Goal: Transaction & Acquisition: Obtain resource

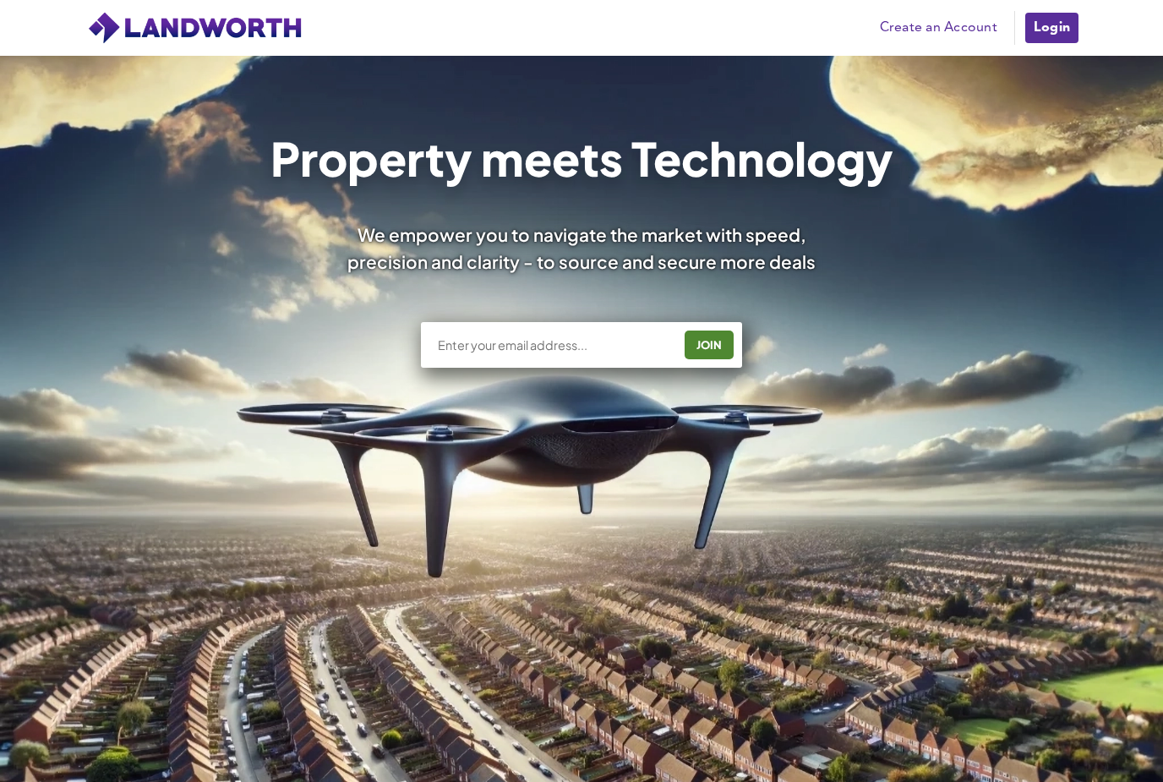
click at [1059, 26] on link "Login" at bounding box center [1052, 28] width 57 height 34
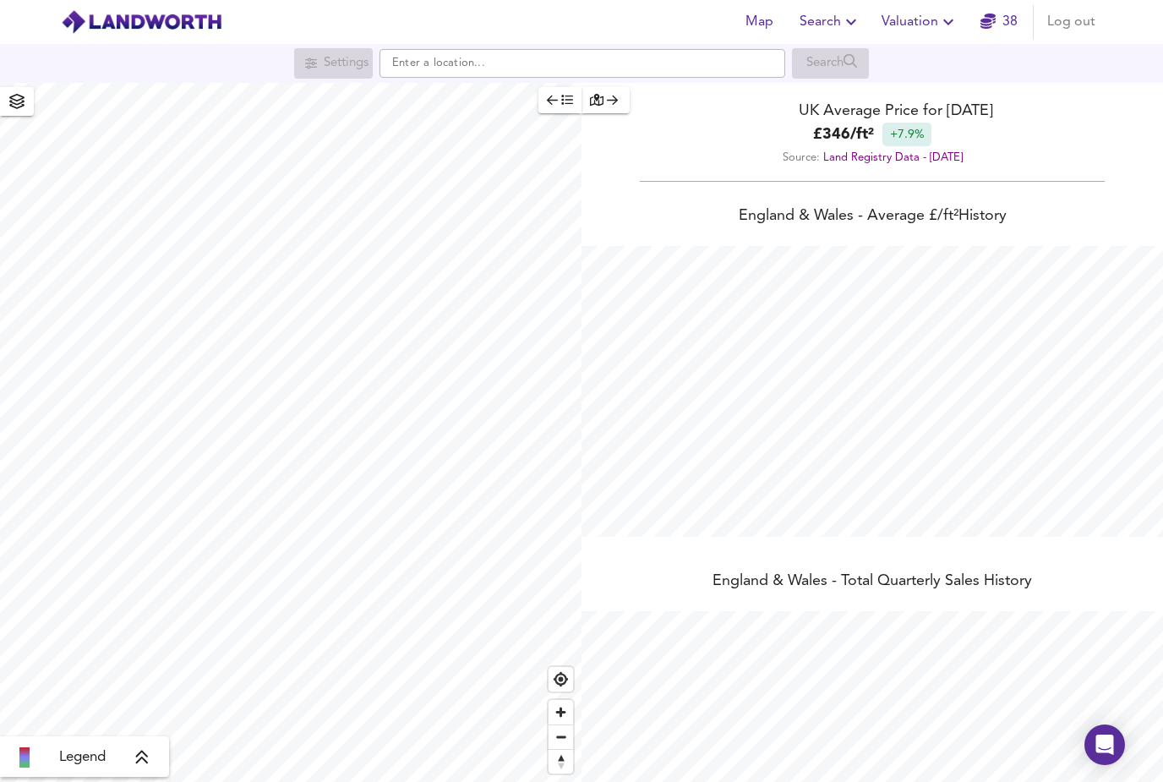
scroll to position [782, 1163]
click at [616, 62] on input "text" at bounding box center [583, 63] width 406 height 29
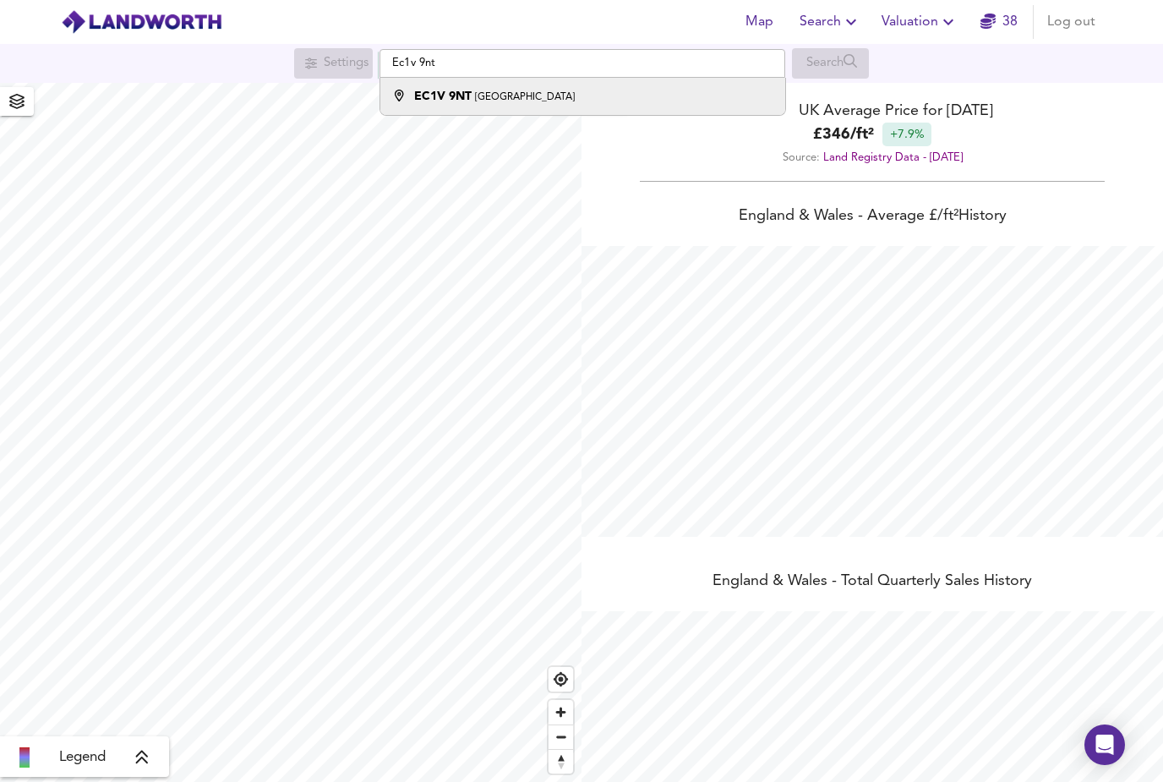
click at [480, 105] on div "EC1V 9NT [GEOGRAPHIC_DATA]" at bounding box center [494, 96] width 161 height 17
type input "London EC1V 9NT"
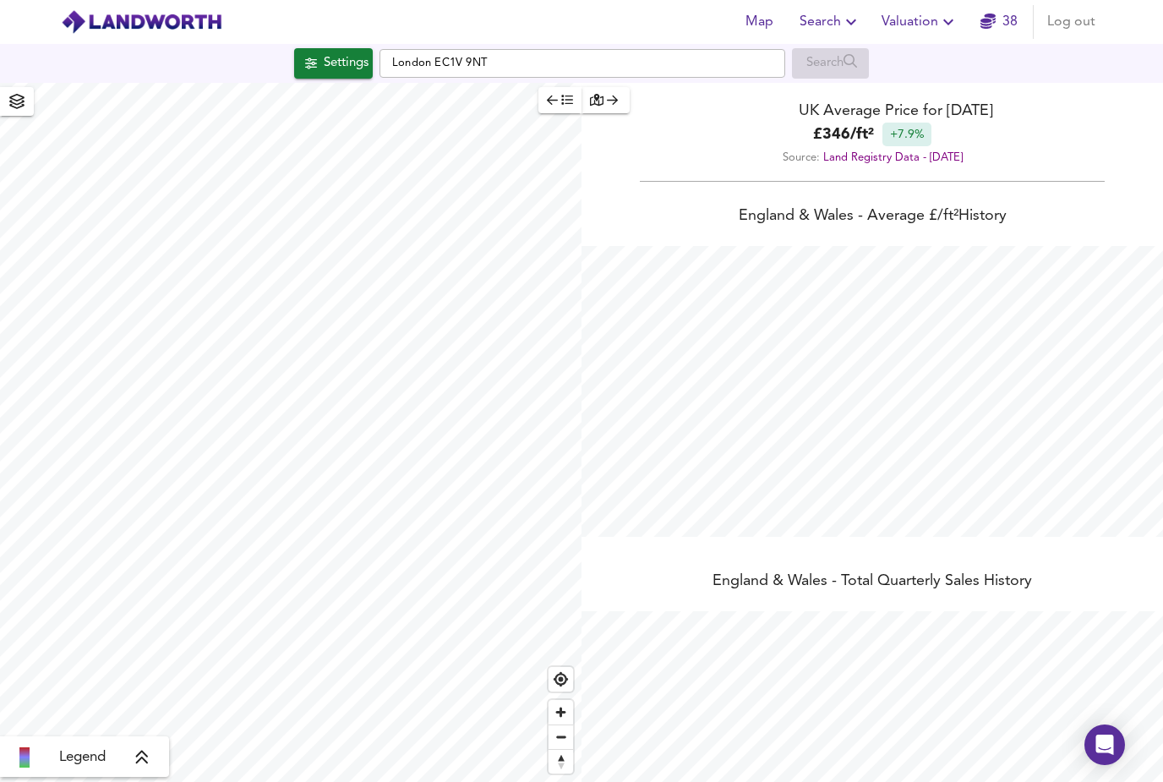
checkbox input "false"
checkbox input "true"
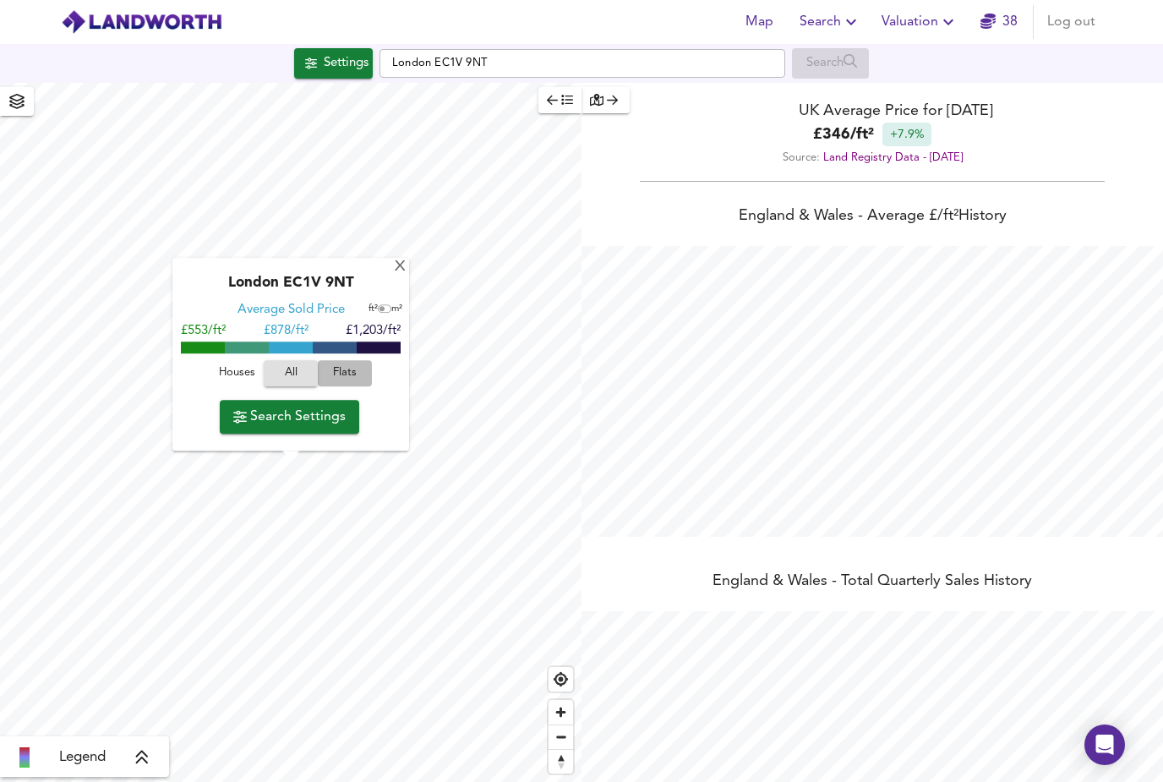
click at [352, 370] on span "Flats" at bounding box center [345, 373] width 46 height 19
click at [304, 420] on span "Search Settings" at bounding box center [289, 417] width 112 height 24
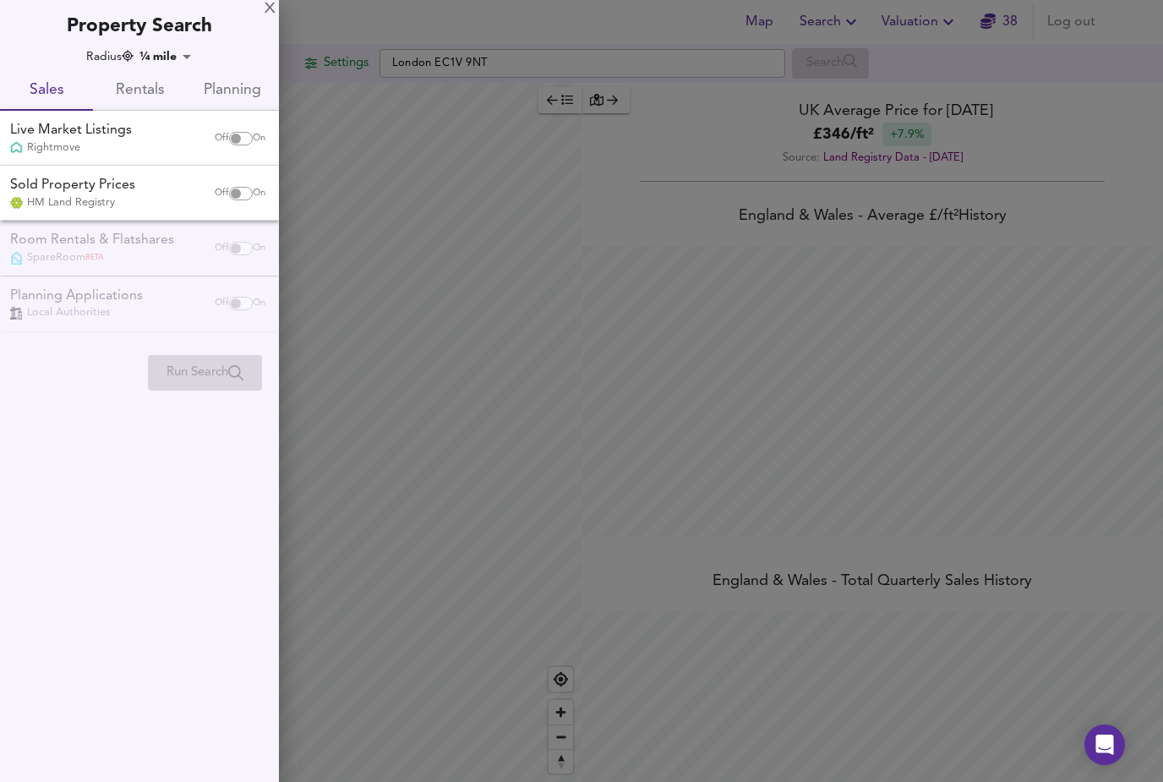
click at [140, 79] on span "Rentals" at bounding box center [139, 91] width 73 height 26
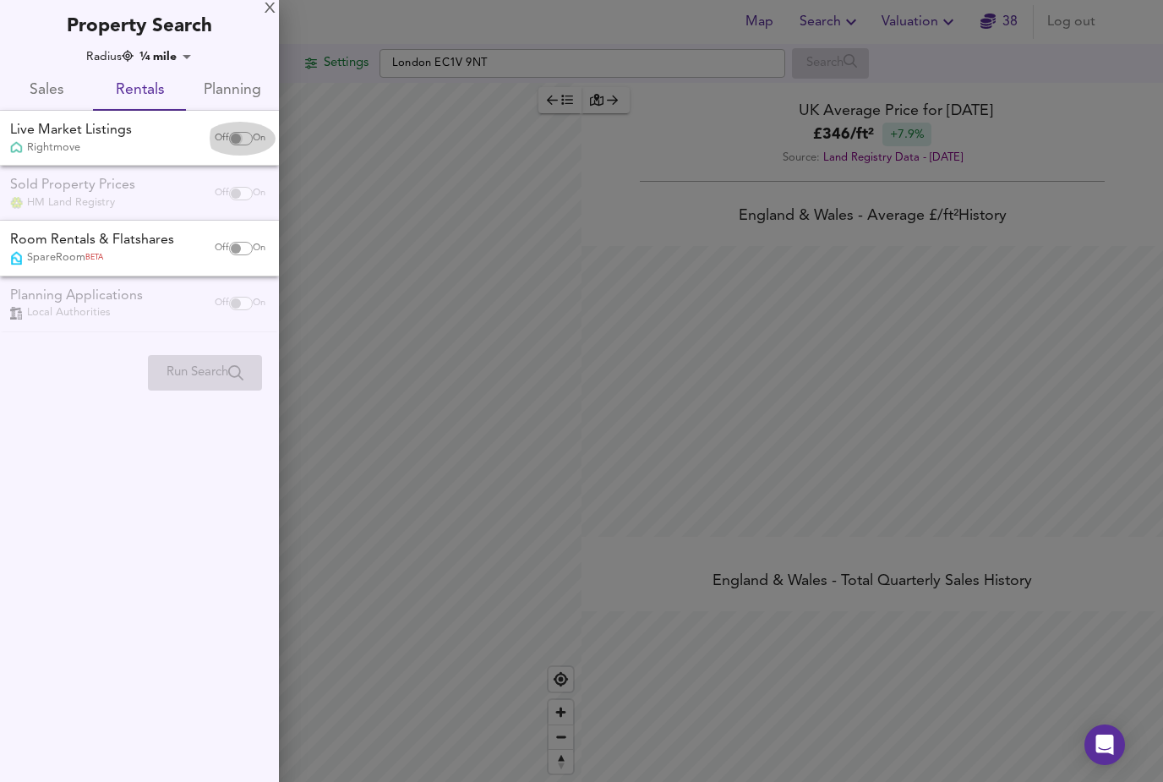
click at [246, 134] on input "checkbox" at bounding box center [236, 139] width 41 height 14
checkbox input "true"
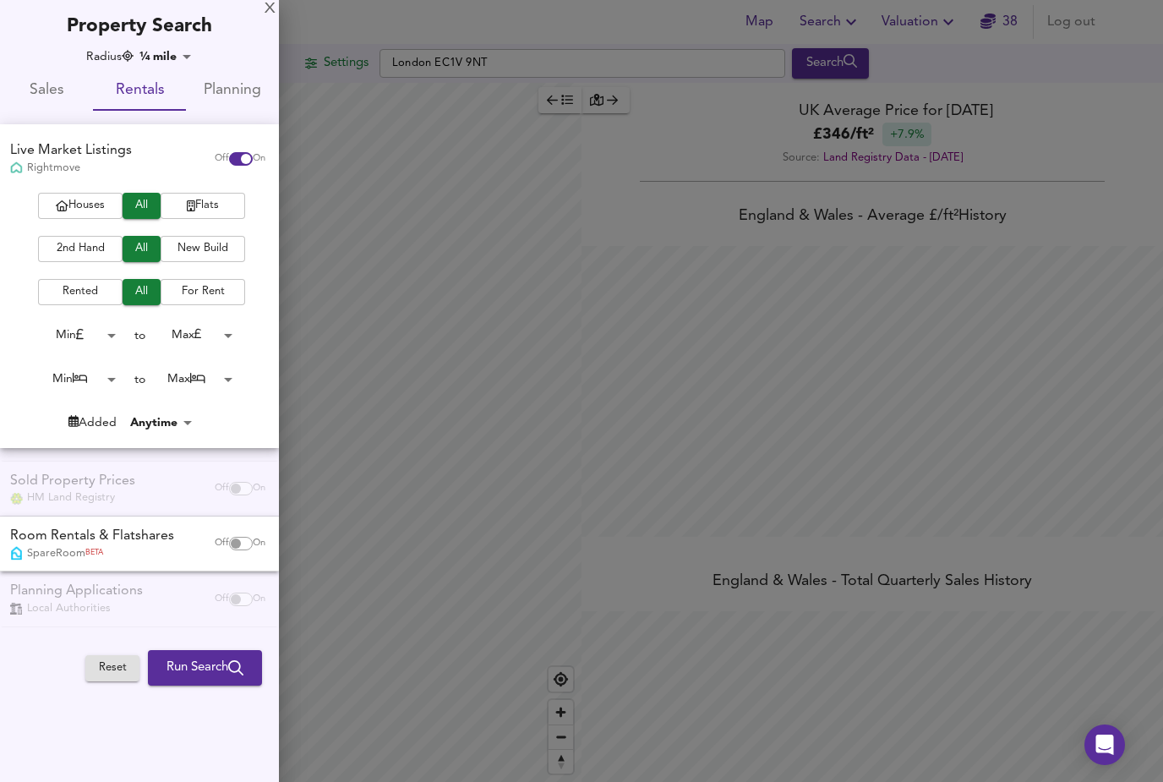
click at [220, 197] on span "Flats" at bounding box center [203, 205] width 68 height 19
click at [80, 247] on span "2nd Hand" at bounding box center [81, 248] width 68 height 19
click at [147, 369] on body "Map Search Valuation 38 Log out Settings London EC1V 9NT Search Legend UK Avera…" at bounding box center [581, 391] width 1163 height 782
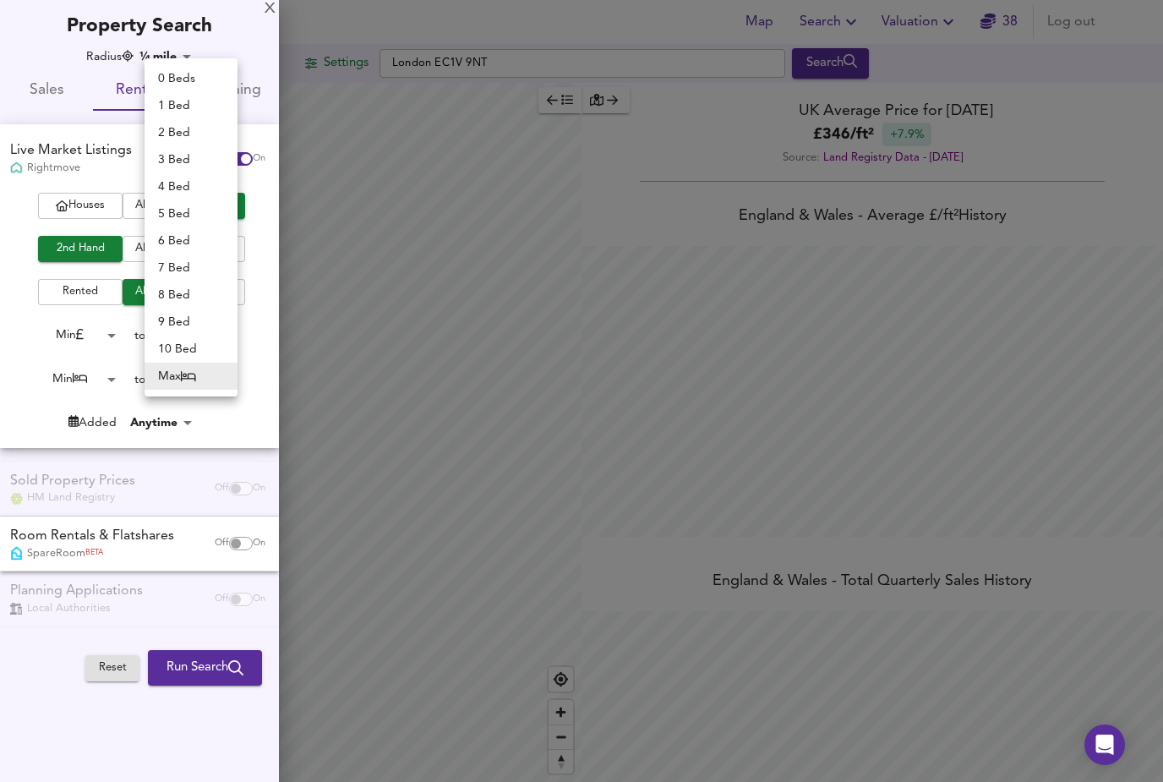
click at [123, 367] on div at bounding box center [581, 391] width 1163 height 782
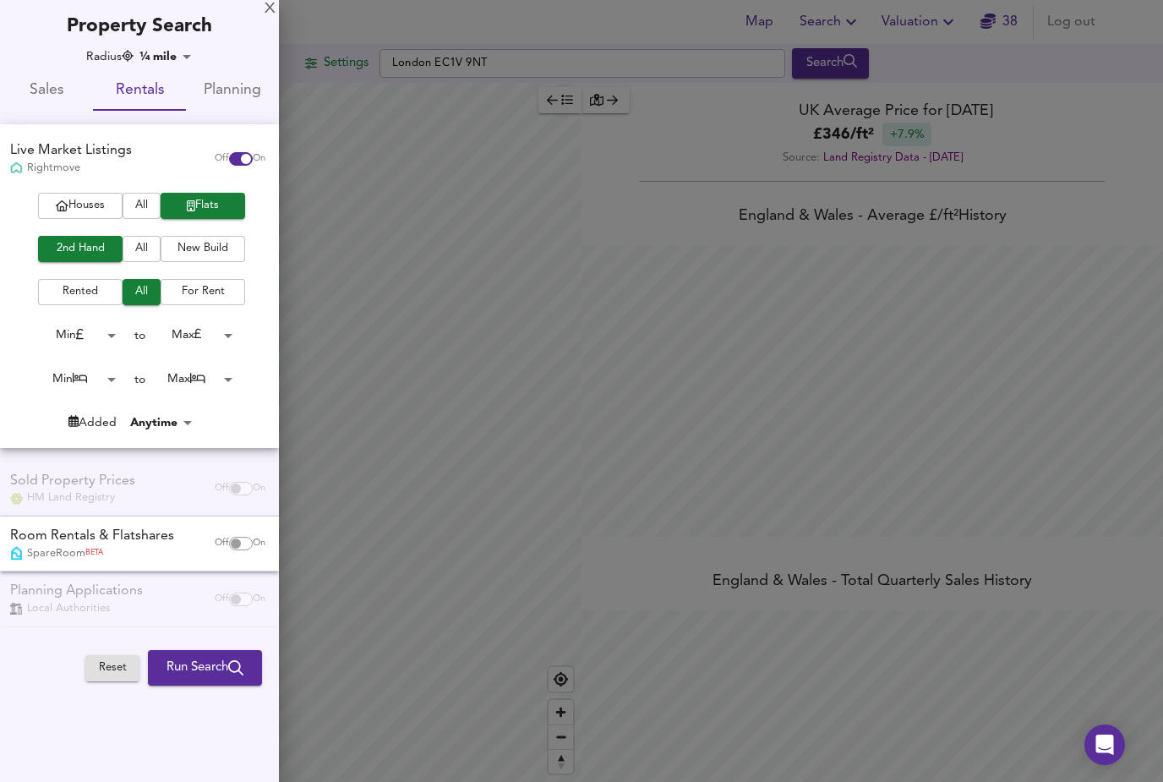
click at [119, 372] on body "Map Search Valuation 38 Log out Settings London EC1V 9NT Search Legend UK Avera…" at bounding box center [581, 391] width 1163 height 782
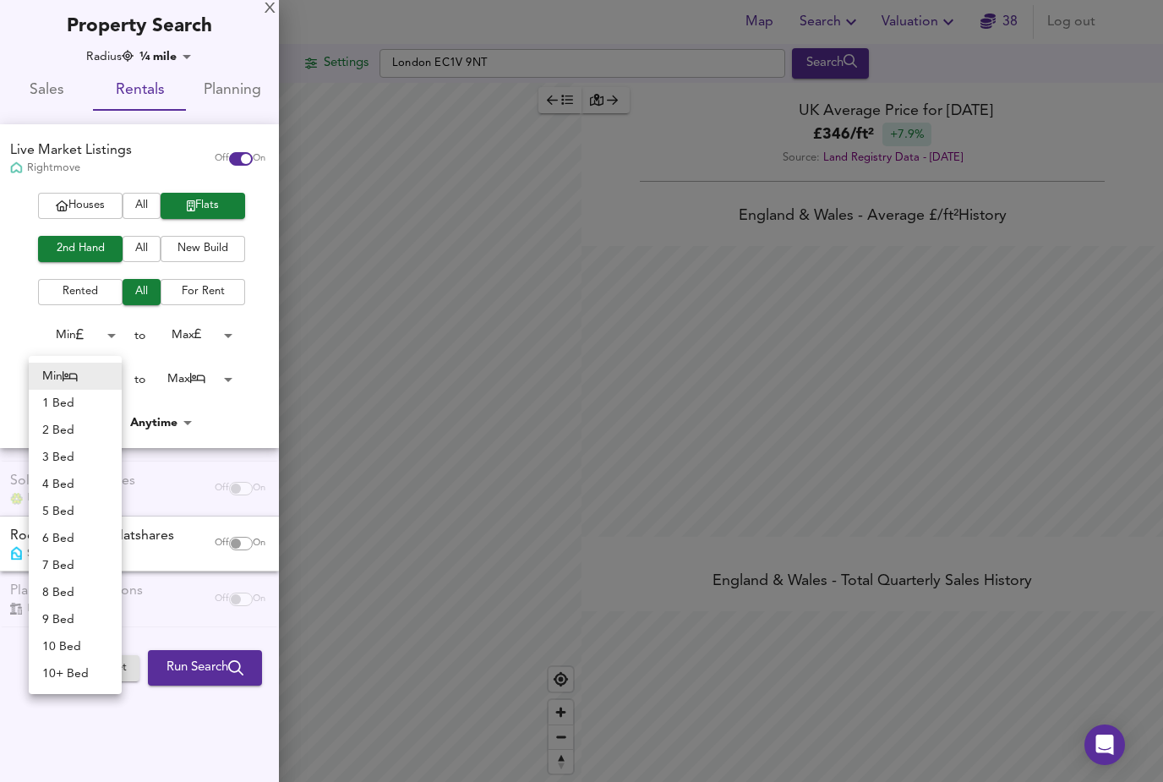
click at [117, 424] on li "2 Bed" at bounding box center [75, 430] width 93 height 27
type input "2"
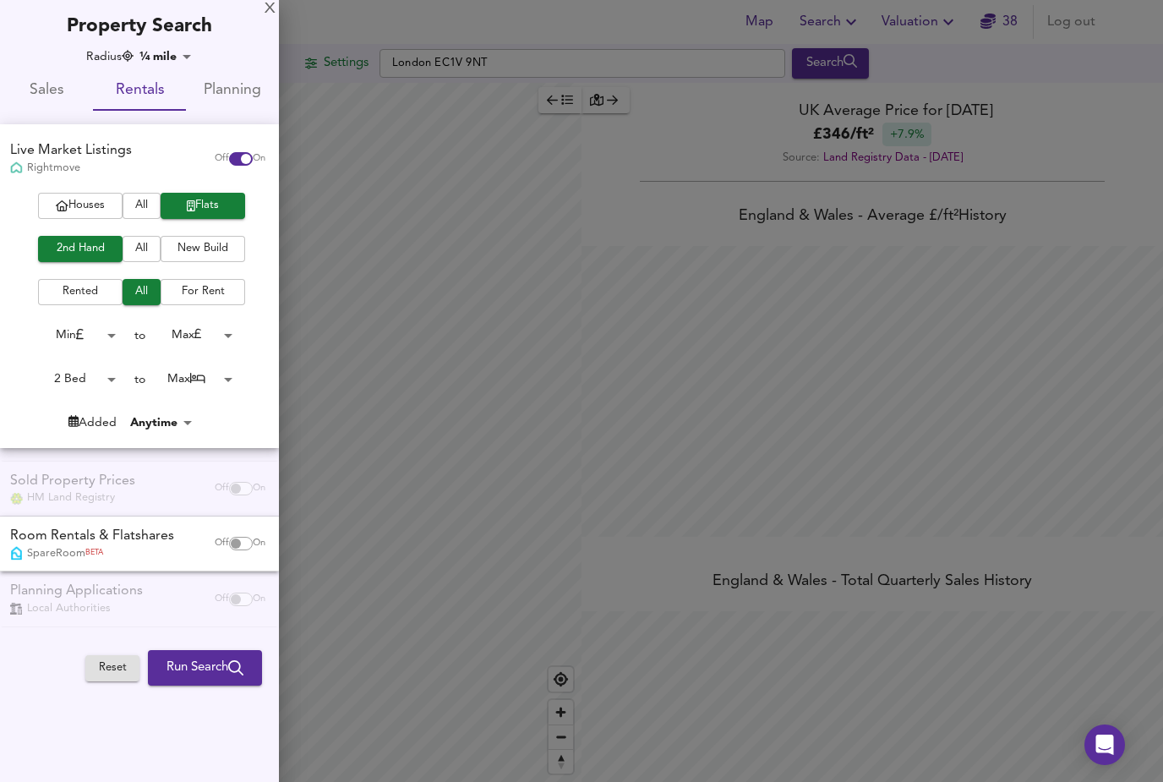
click at [235, 370] on body "Map Search Valuation 38 Log out Settings London EC1V 9NT Search Legend UK Avera…" at bounding box center [581, 391] width 1163 height 782
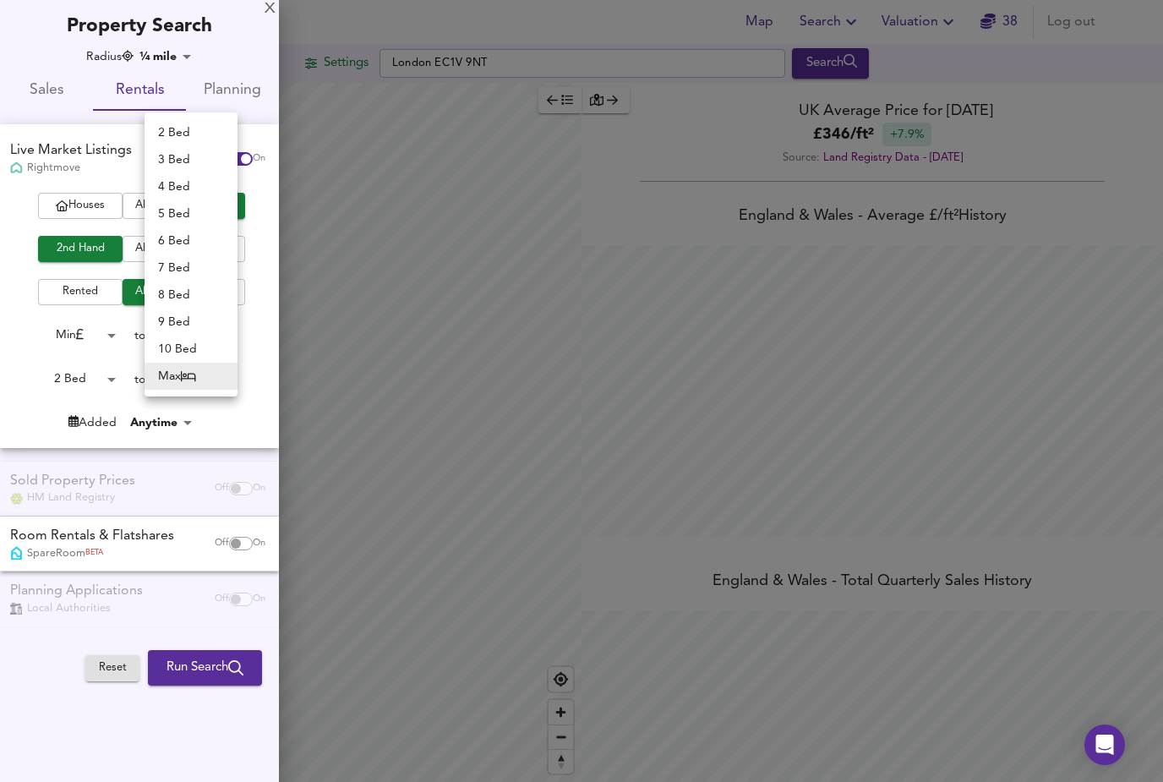
click at [183, 134] on li "2 Bed" at bounding box center [191, 132] width 93 height 27
type input "2"
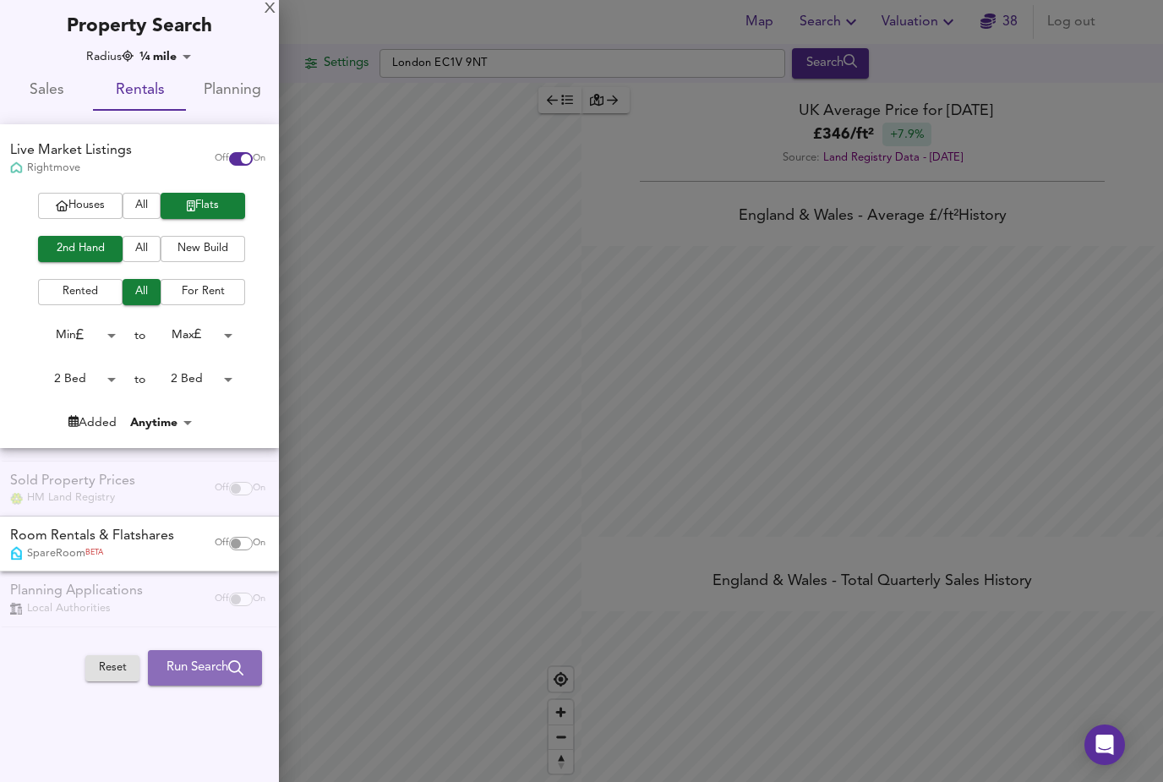
click at [208, 663] on span "Run Search" at bounding box center [205, 668] width 77 height 22
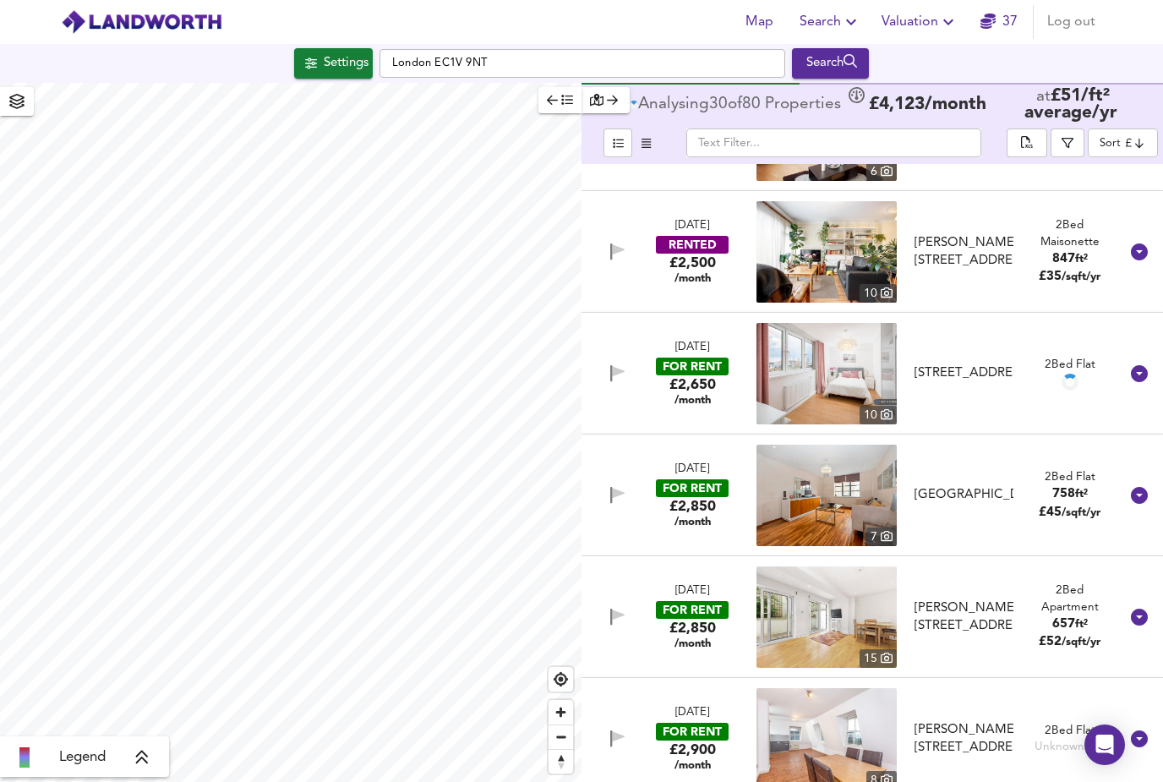
scroll to position [216, 0]
click at [1084, 739] on div "Unknown Size" at bounding box center [1070, 747] width 71 height 16
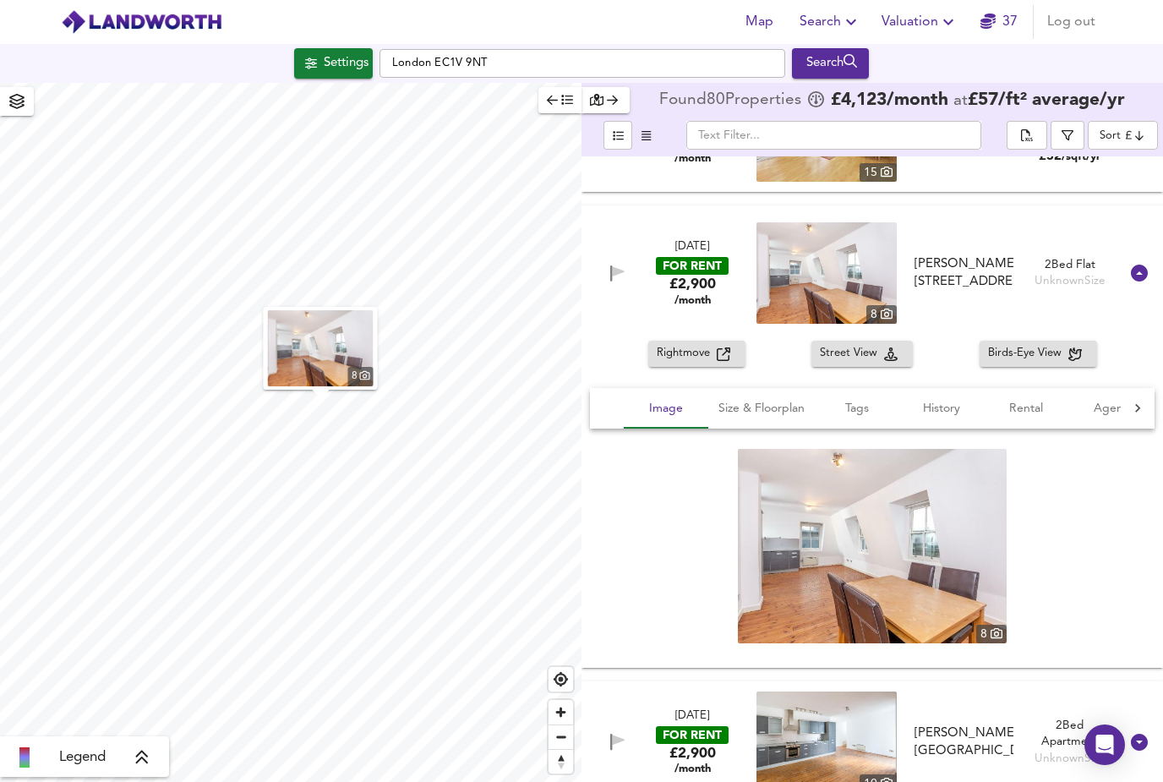
scroll to position [697, 0]
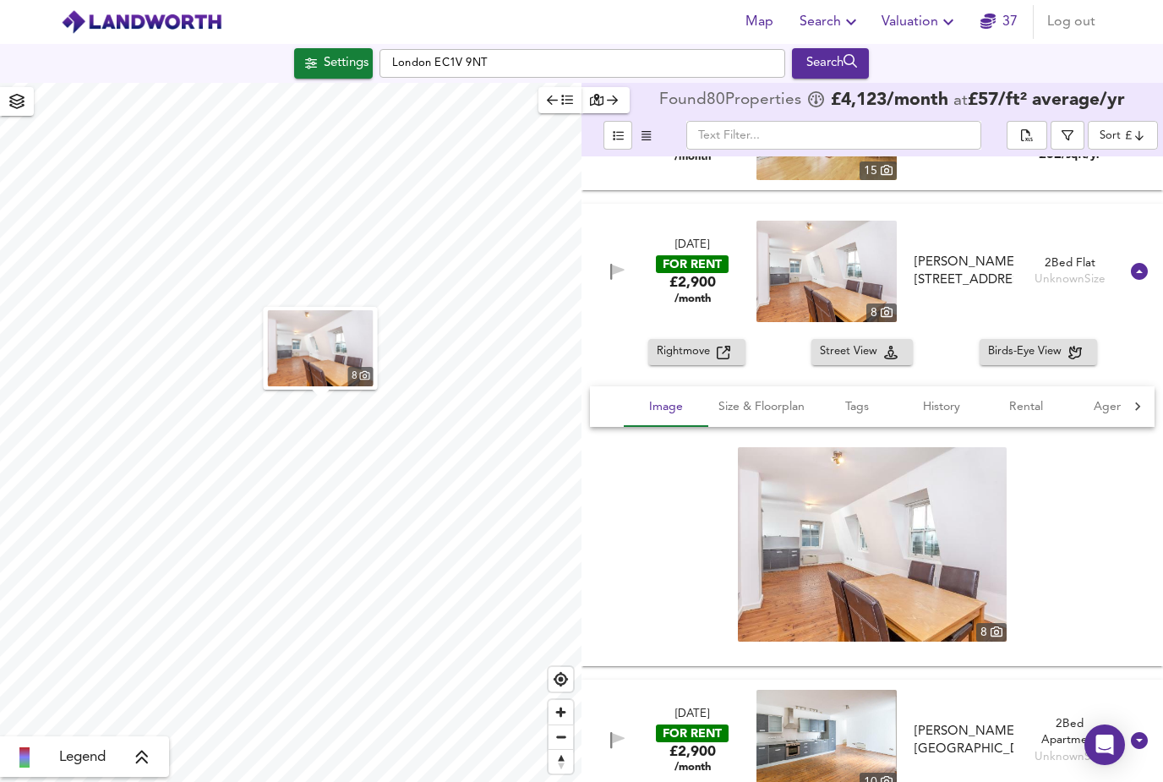
click at [1154, 251] on div at bounding box center [1140, 271] width 41 height 41
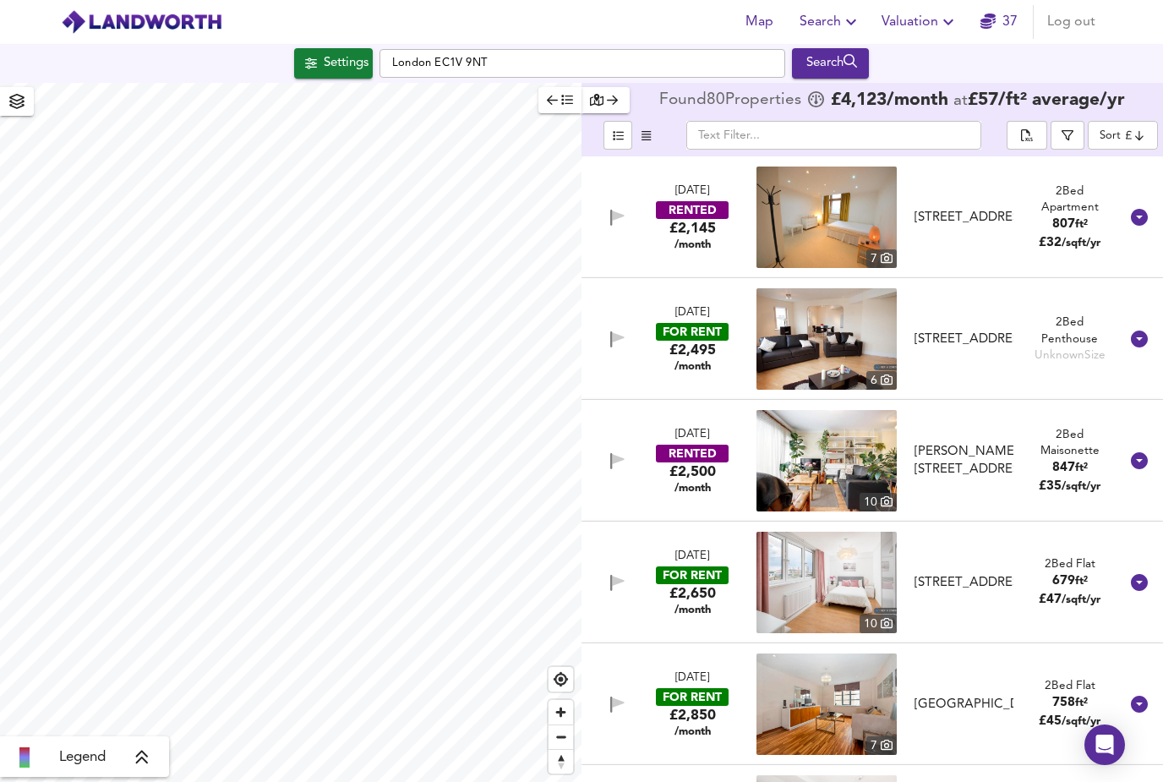
scroll to position [0, 0]
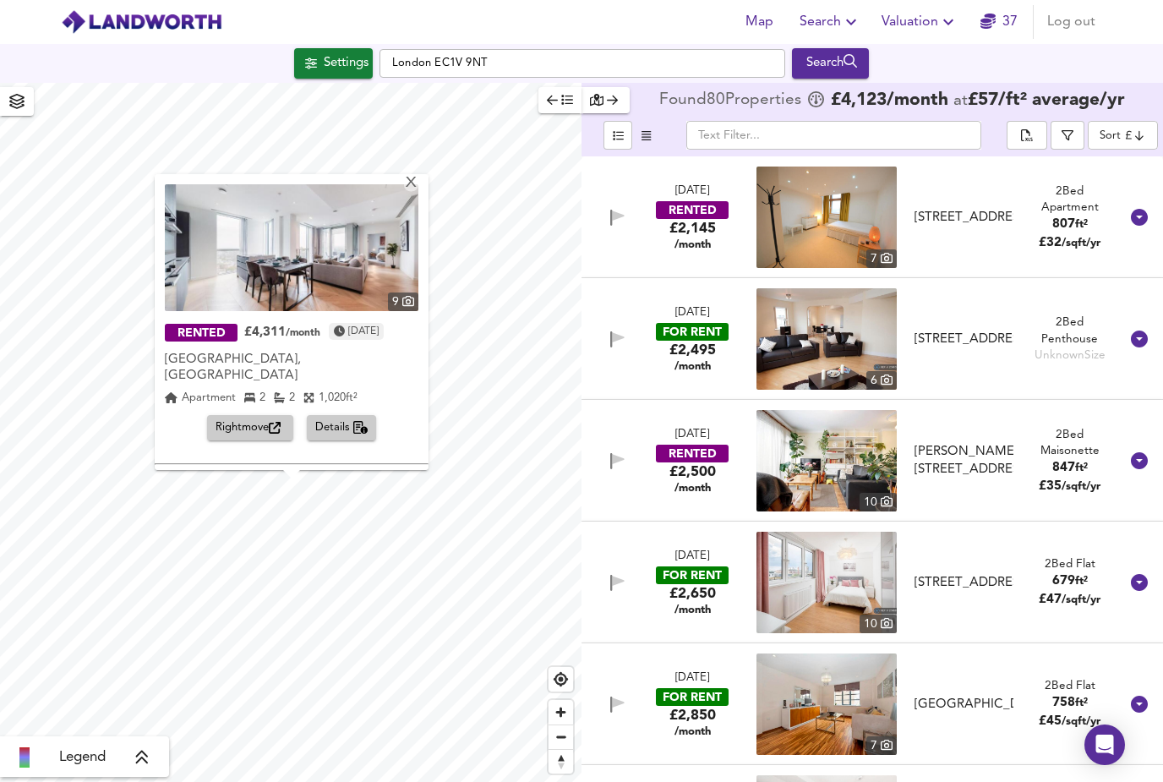
click at [419, 176] on div "X" at bounding box center [411, 184] width 14 height 16
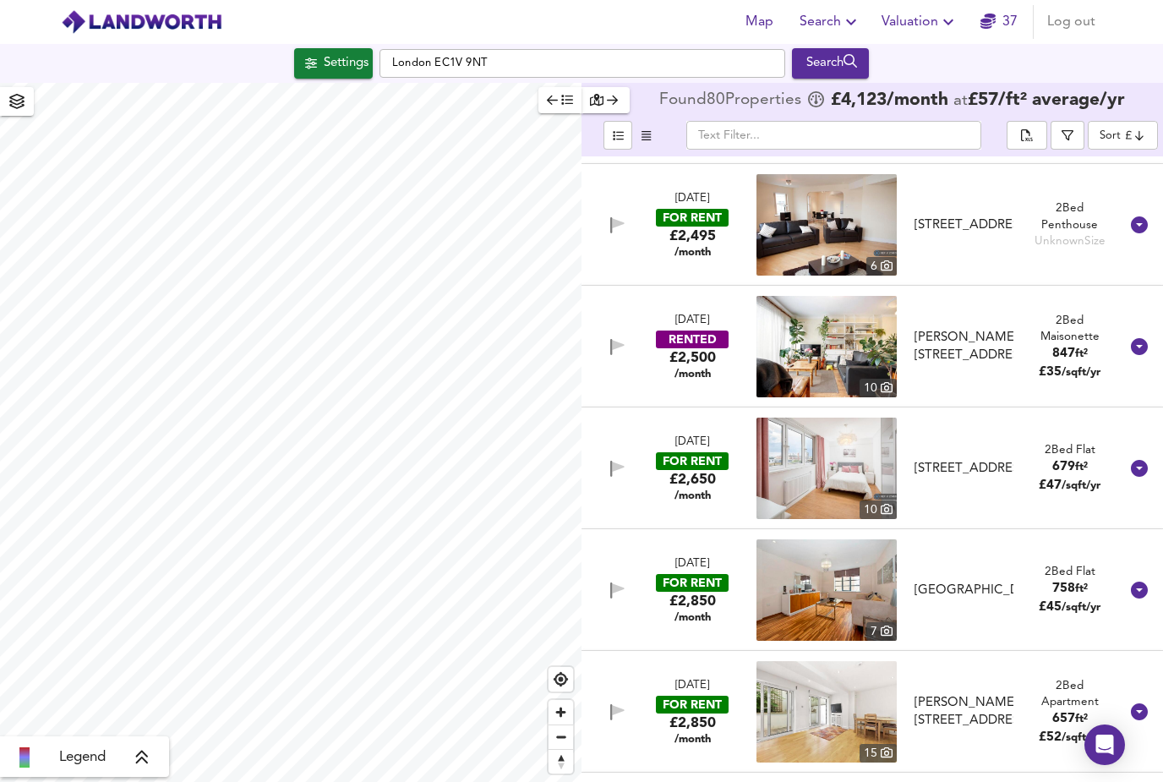
scroll to position [113, 0]
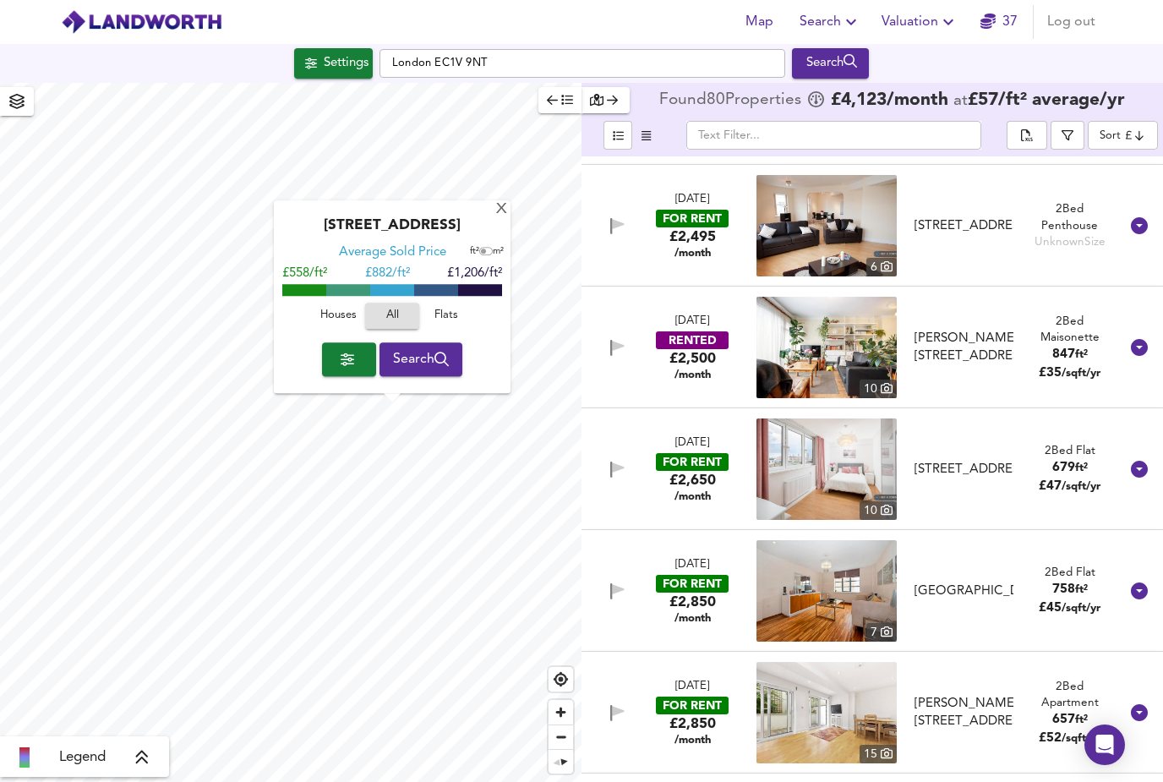
click at [428, 348] on span "Search" at bounding box center [421, 360] width 57 height 24
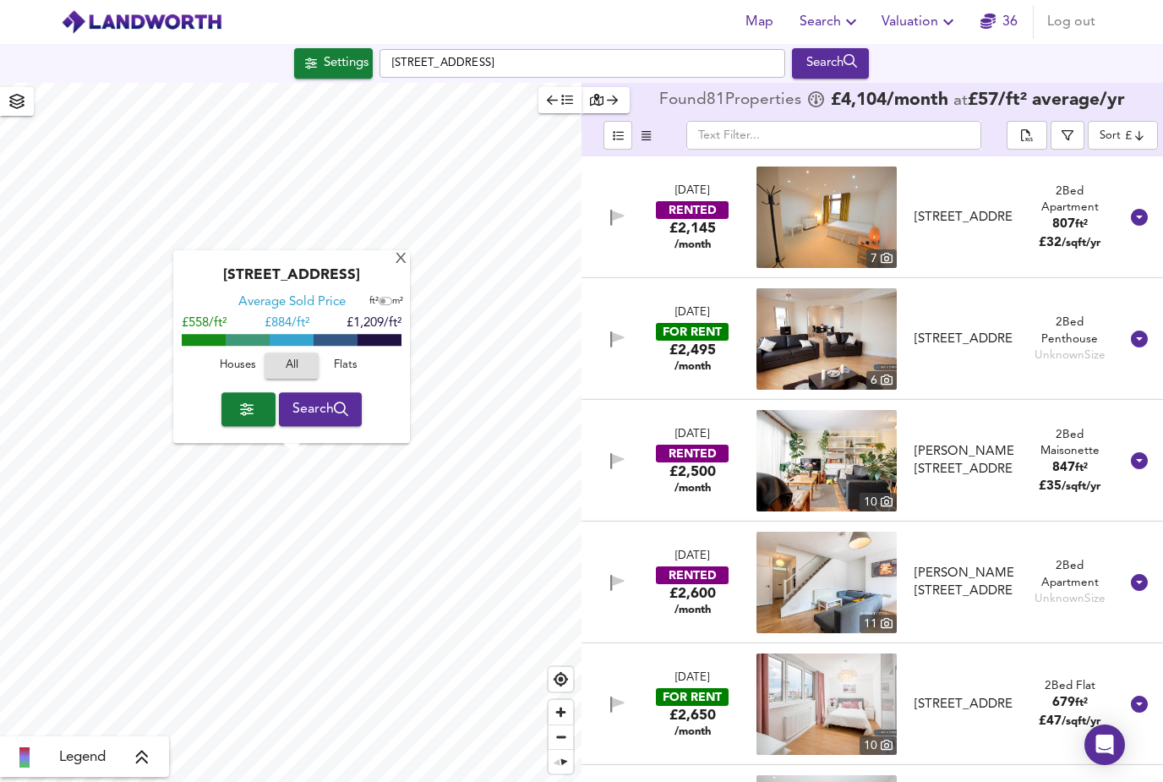
click at [353, 357] on span "Flats" at bounding box center [346, 366] width 46 height 19
click at [333, 392] on button "Search" at bounding box center [321, 409] width 84 height 34
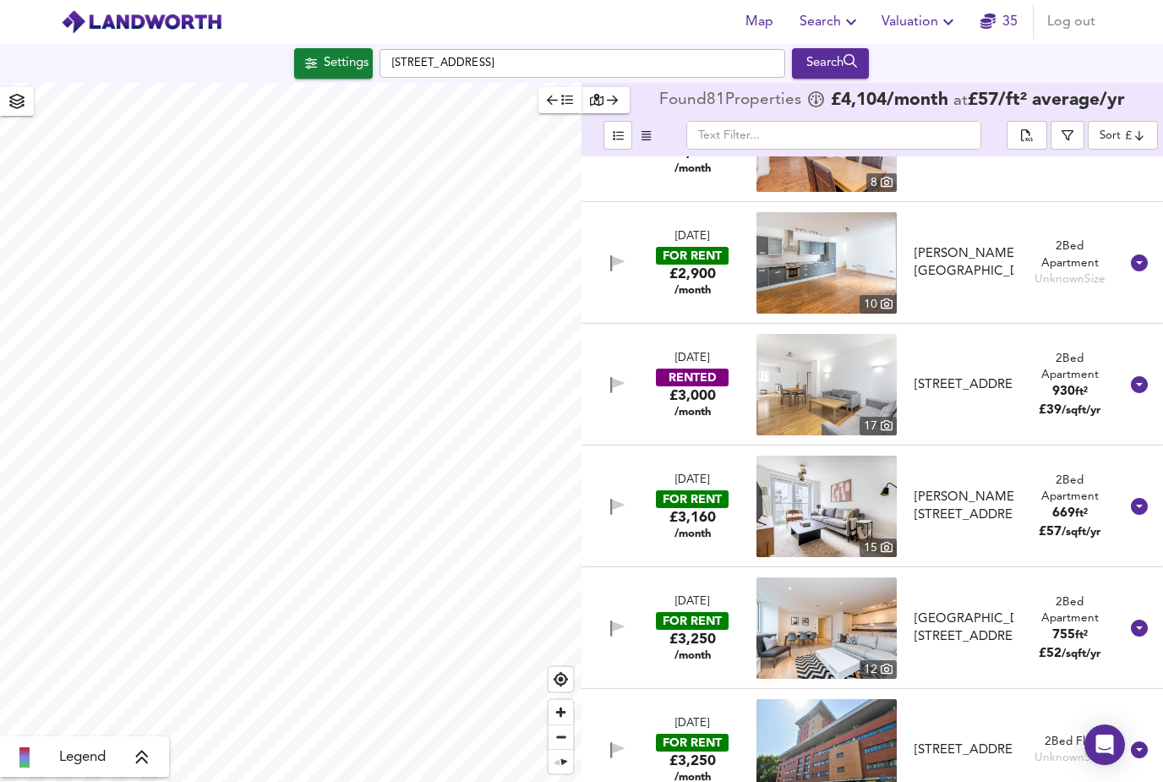
scroll to position [929, 0]
